Goal: Task Accomplishment & Management: Manage account settings

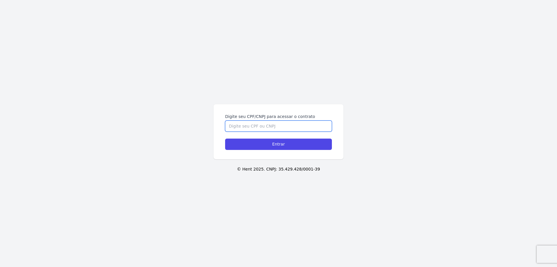
click at [253, 125] on input "Digite seu CPF/CNPJ para acessar o contrato" at bounding box center [278, 125] width 107 height 11
paste input "12705948775"
type input "12705948775"
click at [284, 146] on input "Entrar" at bounding box center [278, 143] width 107 height 11
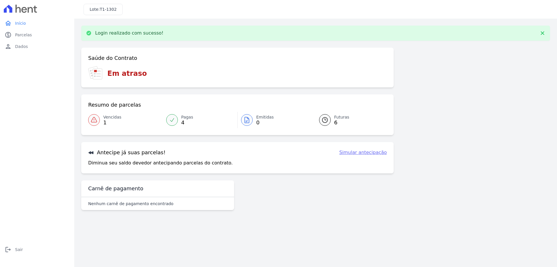
click at [101, 122] on link "Vencidas 1" at bounding box center [125, 120] width 75 height 16
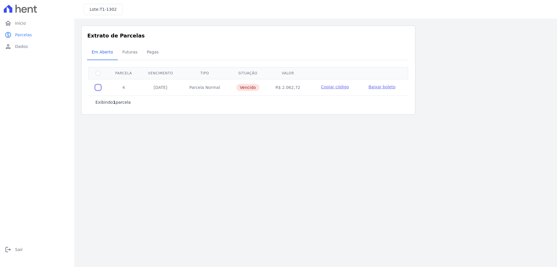
click at [98, 88] on input "checkbox" at bounding box center [98, 87] width 5 height 5
checkbox input "true"
click at [376, 87] on span "Baixar boleto" at bounding box center [382, 86] width 27 height 5
